Goal: Task Accomplishment & Management: Manage account settings

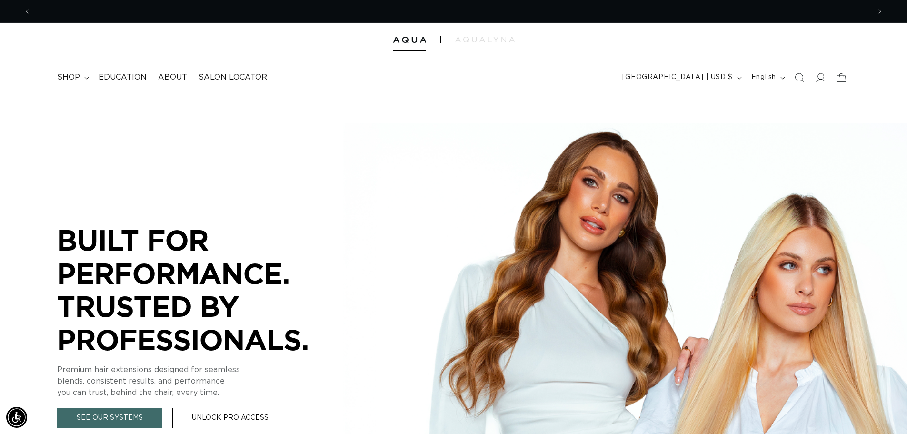
scroll to position [0, 839]
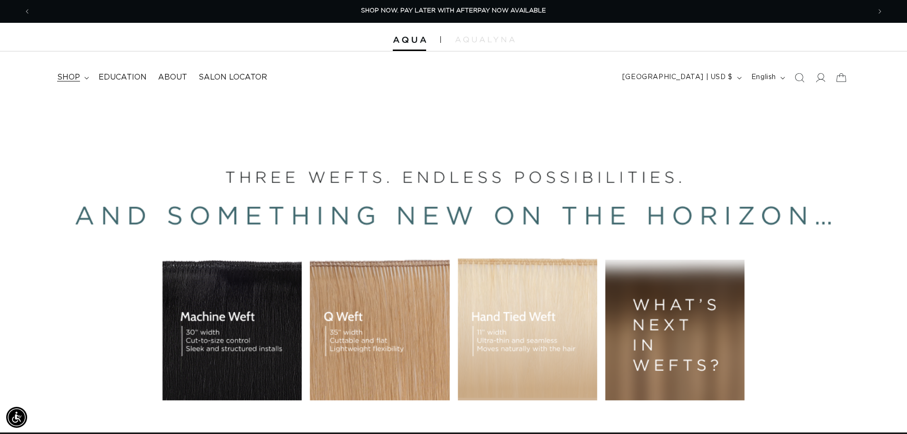
click at [89, 69] on summary "shop" at bounding box center [71, 77] width 41 height 21
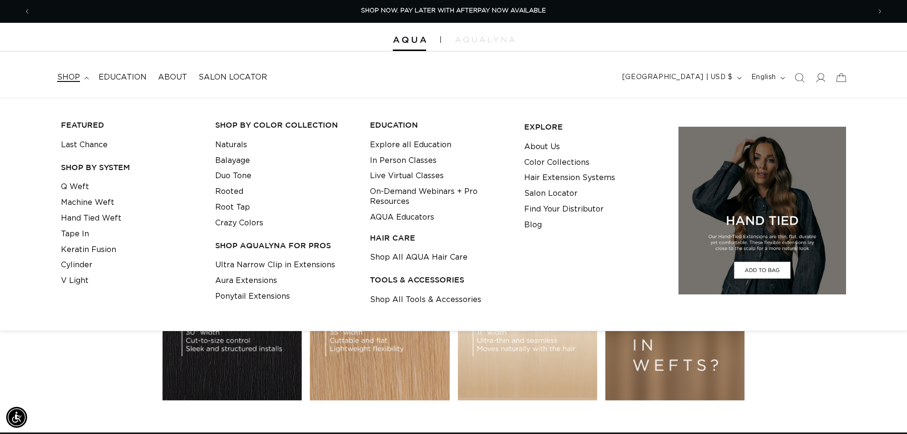
click at [76, 73] on span "shop" at bounding box center [68, 77] width 23 height 10
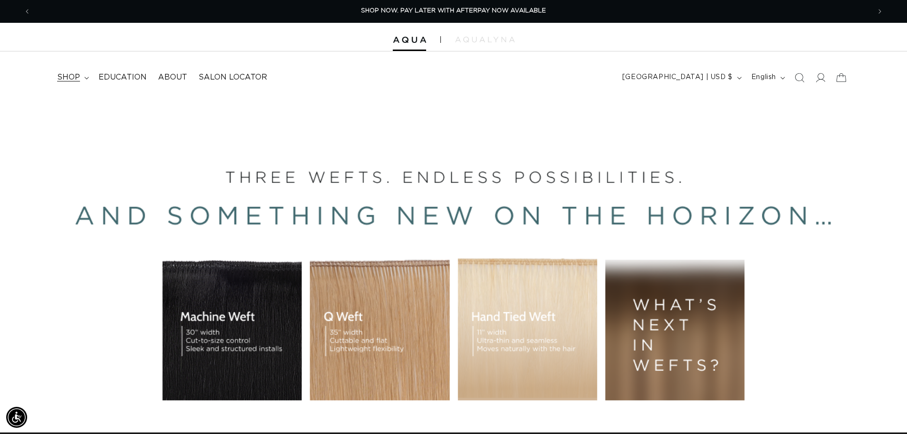
click at [76, 73] on span "shop" at bounding box center [68, 77] width 23 height 10
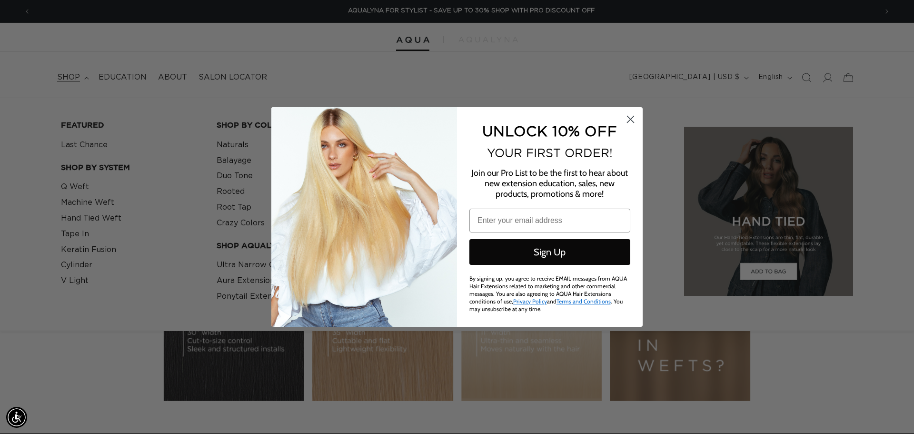
scroll to position [0, 1693]
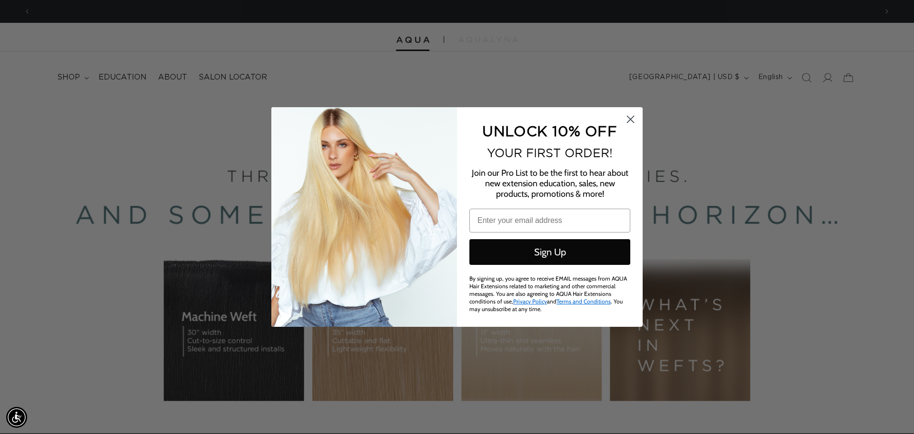
click at [630, 113] on circle "Close dialog" at bounding box center [631, 119] width 16 height 16
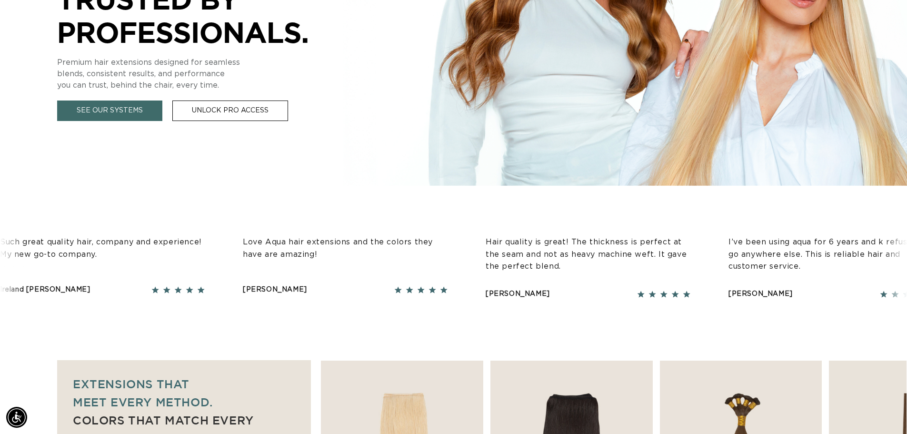
scroll to position [0, 0]
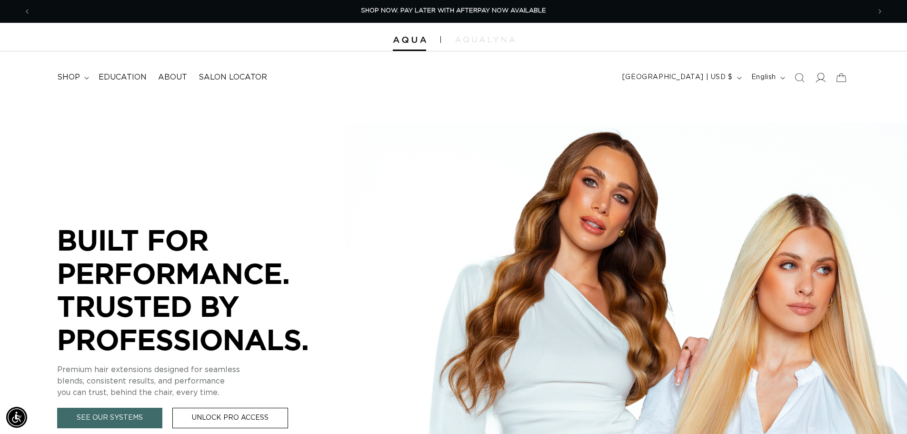
click at [818, 79] on icon at bounding box center [820, 77] width 10 height 10
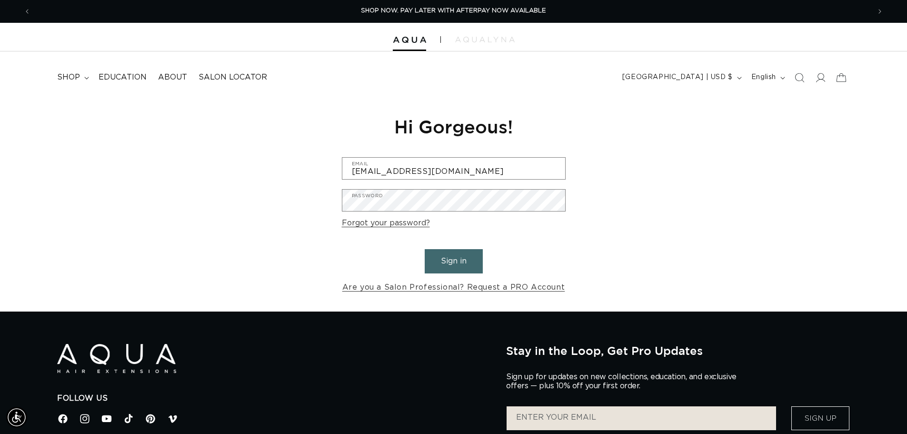
scroll to position [0, 839]
click at [425, 249] on button "Sign in" at bounding box center [454, 261] width 58 height 24
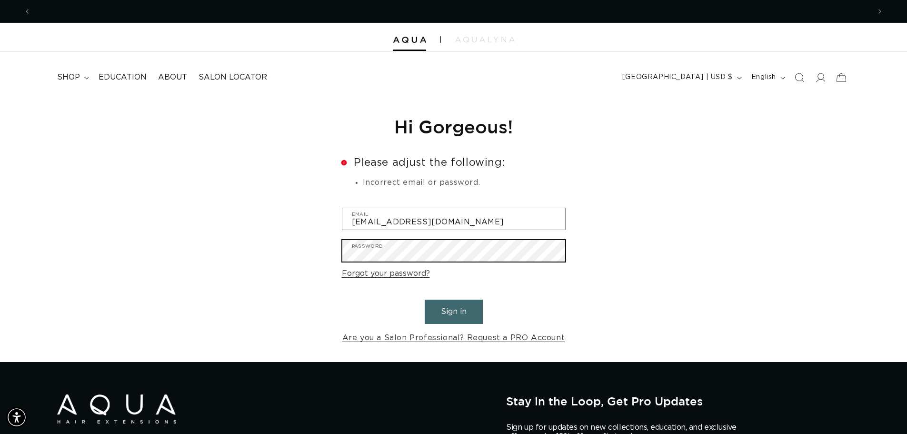
scroll to position [0, 1679]
click at [425, 299] on button "Sign in" at bounding box center [454, 311] width 58 height 24
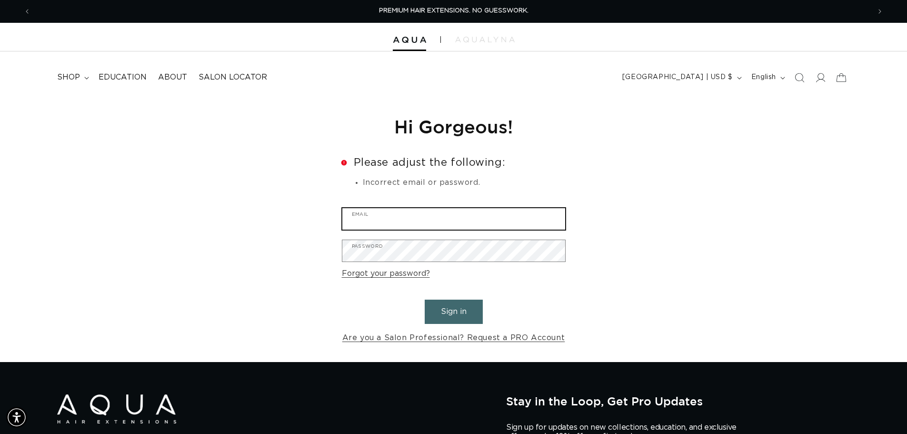
scroll to position [0, 1679]
